Goal: Task Accomplishment & Management: Use online tool/utility

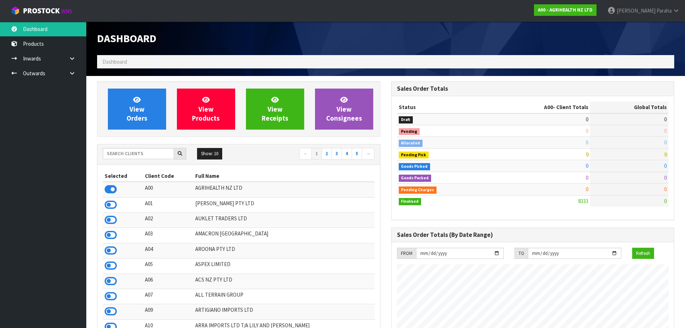
scroll to position [545, 294]
click at [135, 153] on input "text" at bounding box center [138, 153] width 71 height 11
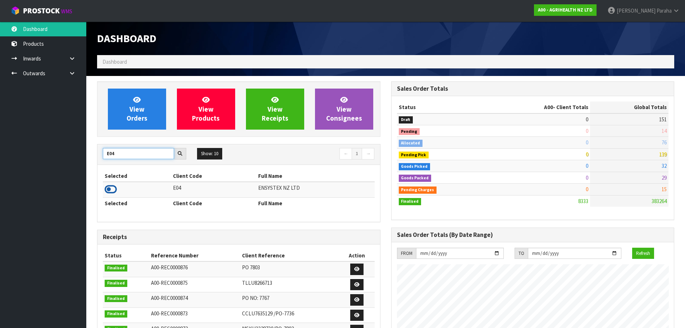
type input "E04"
click at [111, 190] on icon at bounding box center [111, 189] width 12 height 11
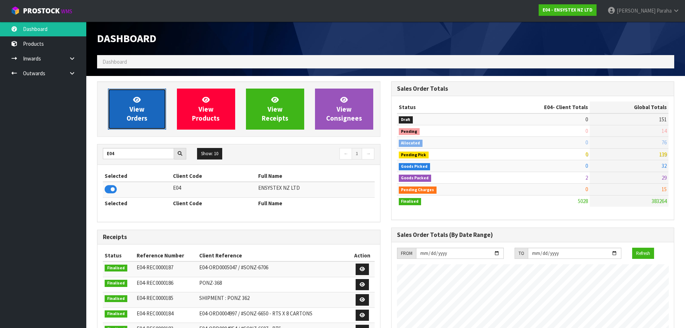
click at [129, 97] on link "View Orders" at bounding box center [137, 108] width 58 height 41
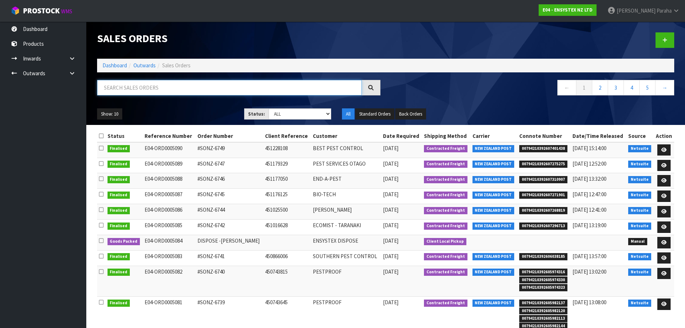
click at [130, 88] on input "text" at bounding box center [229, 87] width 265 height 15
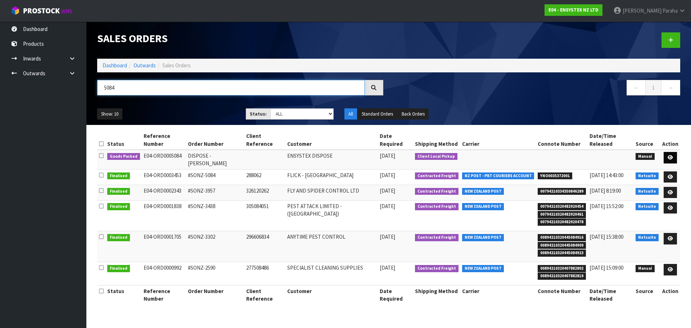
type input "5084"
click at [668, 155] on icon at bounding box center [669, 157] width 5 height 5
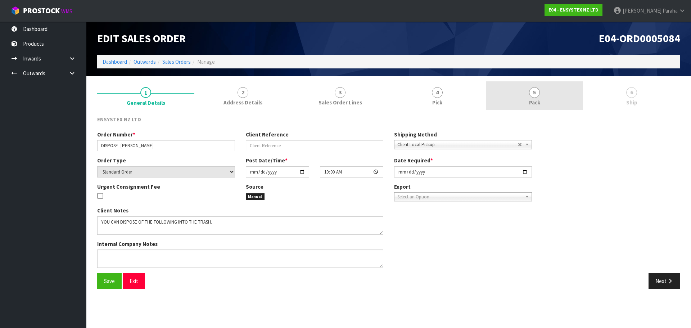
click at [536, 93] on span "5" at bounding box center [534, 92] width 11 height 11
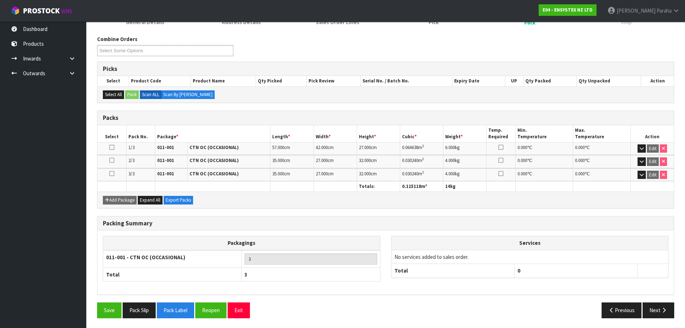
scroll to position [81, 0]
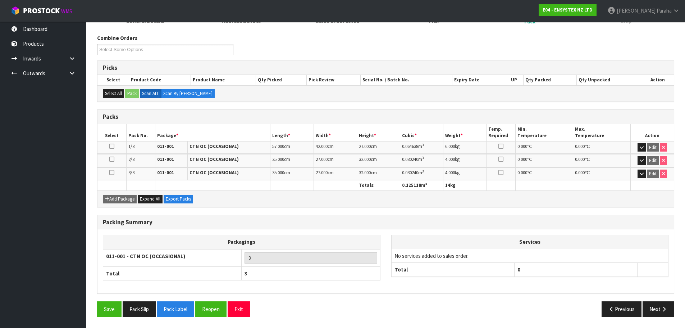
click at [679, 215] on div "Packing Summary Packagings 011-001 - CTN OC (OCCASIONAL) 3 Total 3 Services No …" at bounding box center [386, 258] width 588 height 87
click at [672, 309] on button "Next" at bounding box center [659, 308] width 32 height 15
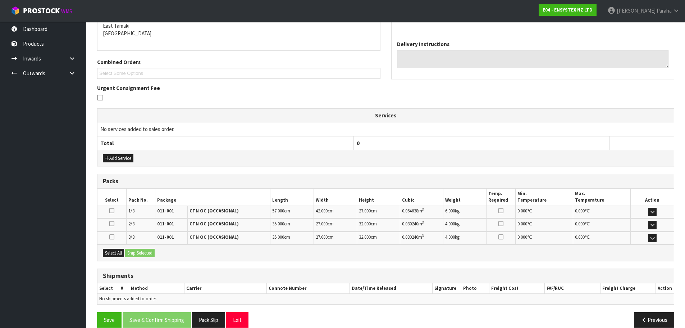
scroll to position [140, 0]
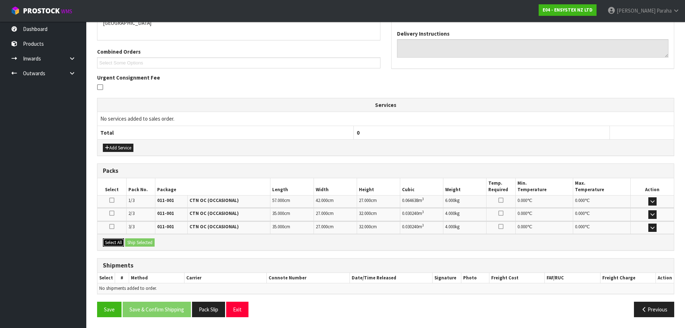
drag, startPoint x: 110, startPoint y: 239, endPoint x: 141, endPoint y: 242, distance: 30.7
click at [114, 239] on button "Select All" at bounding box center [113, 242] width 21 height 9
click at [141, 242] on button "Ship Selected" at bounding box center [139, 242] width 29 height 9
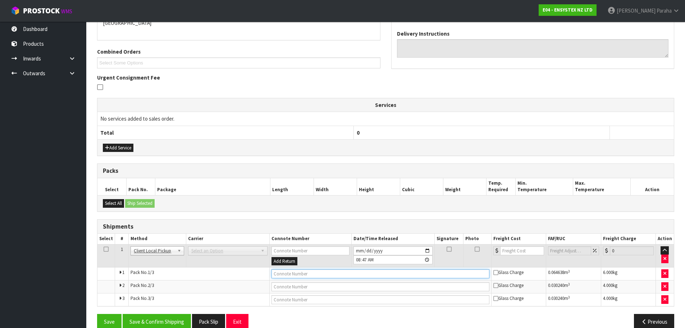
click at [351, 273] on input "text" at bounding box center [381, 273] width 218 height 9
type input "DISPOSED"
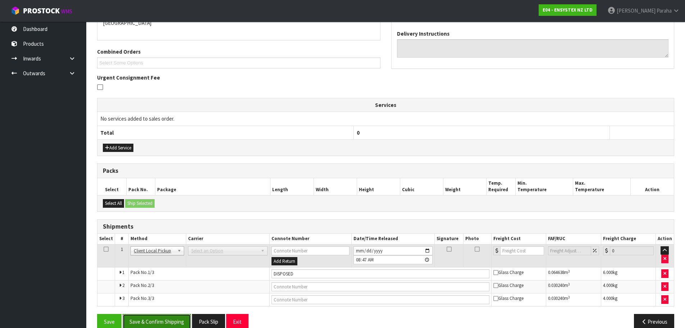
click at [151, 323] on button "Save & Confirm Shipping" at bounding box center [157, 321] width 68 height 15
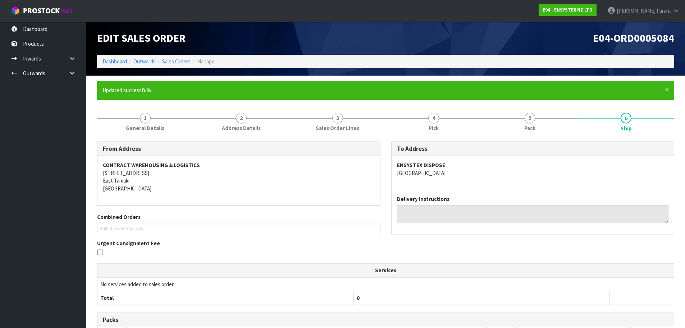
scroll to position [0, 0]
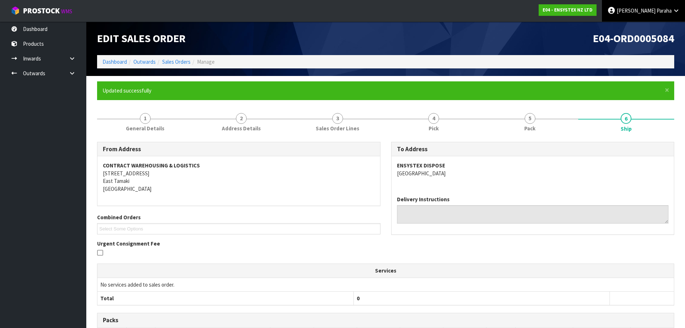
click at [653, 16] on link "[PERSON_NAME]" at bounding box center [643, 11] width 83 height 22
click at [651, 28] on link "Logout" at bounding box center [656, 29] width 57 height 10
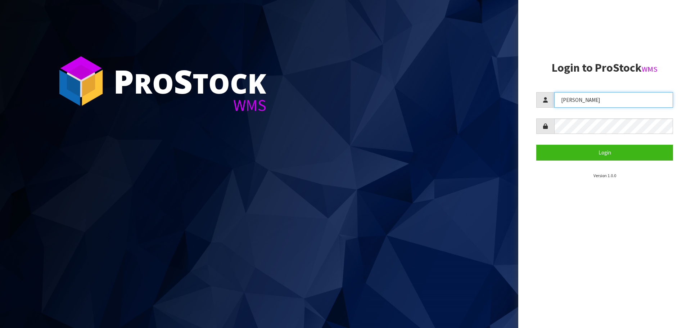
click at [606, 102] on input "Lalisha" at bounding box center [613, 99] width 119 height 15
type input "zackary"
click at [518, 135] on aside "Login to ProStock WMS zackary Login Version 1.0.0" at bounding box center [604, 164] width 173 height 328
click at [531, 153] on aside "Login to ProStock WMS zackary Login Version 1.0.0" at bounding box center [604, 164] width 173 height 328
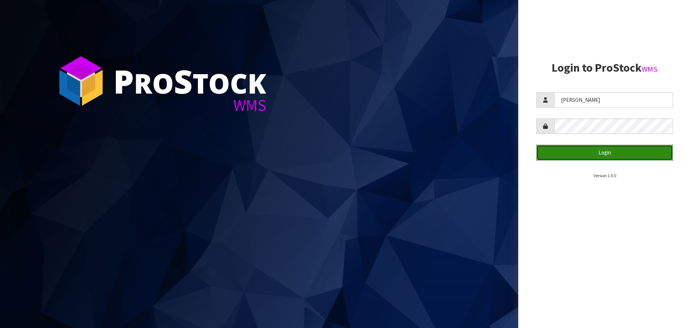
click at [547, 154] on button "Login" at bounding box center [604, 152] width 137 height 15
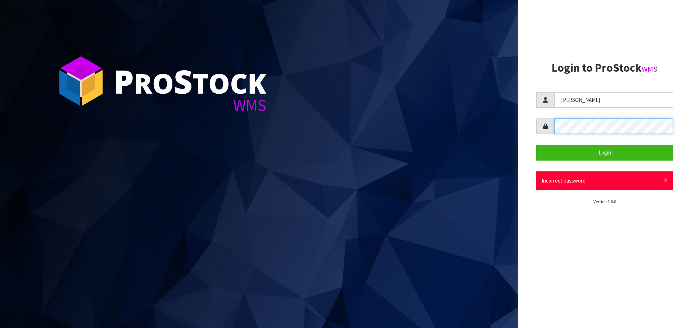
click at [483, 136] on div "P ro S tock WMS Login to ProStock WMS zackary Login × Close Incorrect password …" at bounding box center [345, 164] width 691 height 328
click at [536, 145] on button "Login" at bounding box center [604, 152] width 137 height 15
